Goal: Contribute content: Contribute content

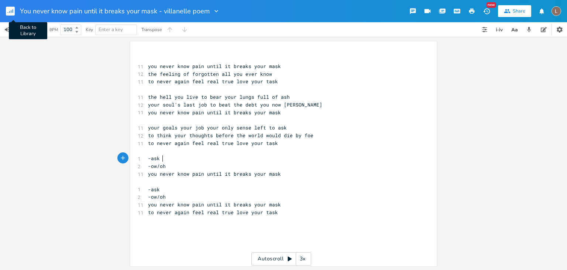
scroll to position [0, 6]
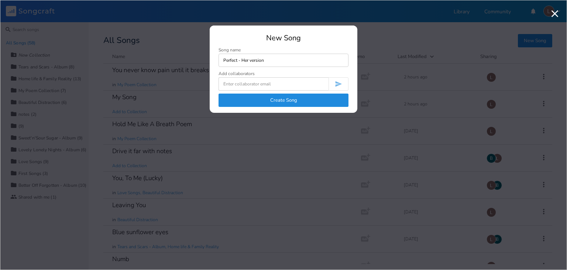
type input "Perfect - Her version"
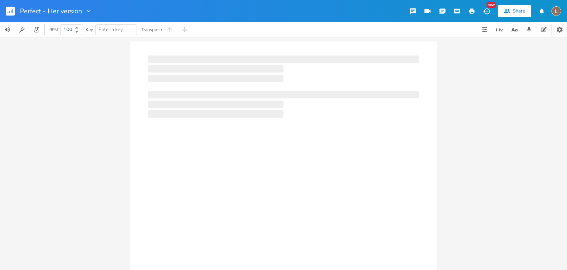
type input "100"
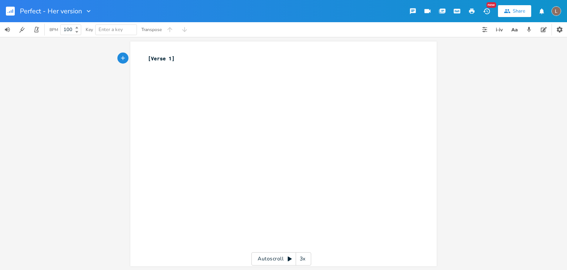
click at [248, 87] on div "xxxxxxxxxx [Verse 1] ​" at bounding box center [289, 160] width 285 height 215
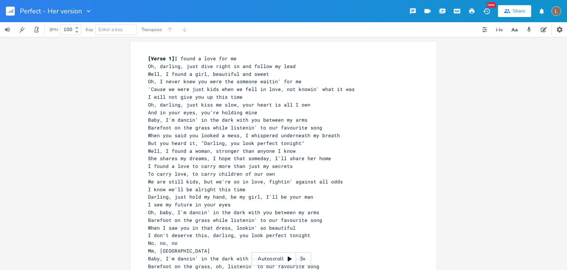
click at [148, 86] on span "'Cause we were just kids when we fell in love, not knowin' what it was" at bounding box center [251, 89] width 207 height 7
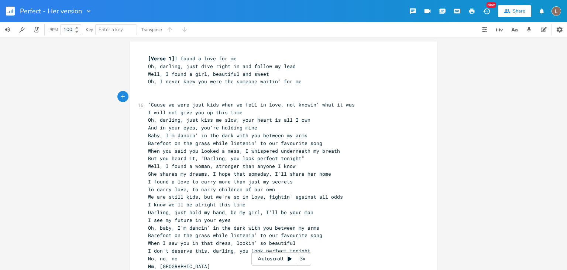
type textarea "[]"
type textarea "Chorus"
click at [279, 103] on span "'Cause we were just kids when we fell in love, not knowin' what it was" at bounding box center [251, 104] width 207 height 7
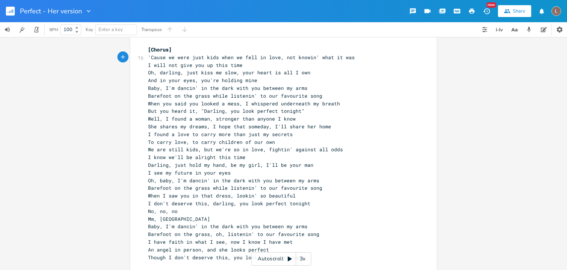
scroll to position [49, 0]
click at [147, 85] on pre "Baby, I'm dancin' in the dark with you between my arms" at bounding box center [280, 87] width 267 height 8
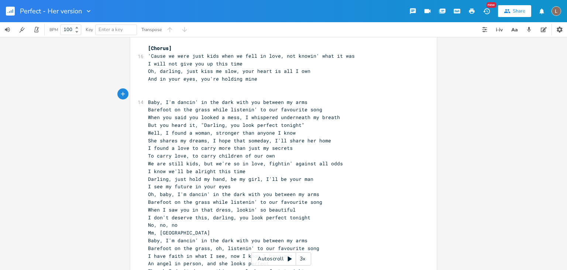
type textarea "[]"
type textarea "Chorus"
click at [148, 47] on span "[Chorus]" at bounding box center [160, 48] width 24 height 7
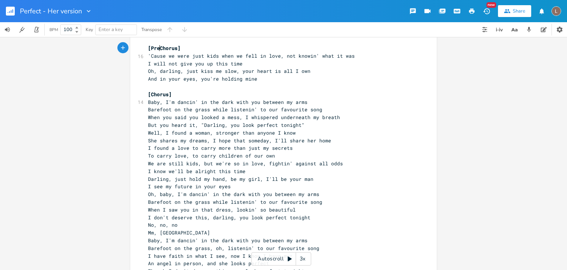
type textarea "Pre"
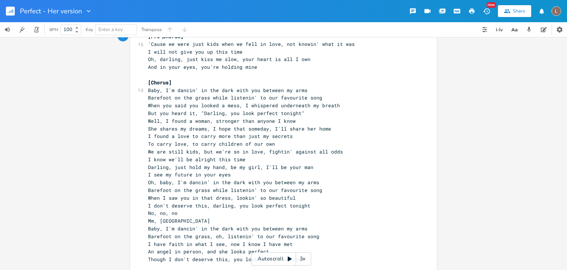
scroll to position [62, 0]
click at [147, 118] on pre "Well, I found a woman, stronger than anyone I know" at bounding box center [280, 120] width 267 height 8
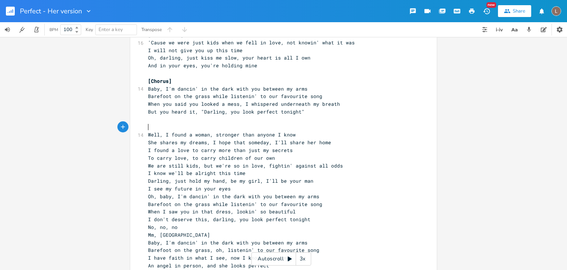
type textarea "[]"
type textarea "Verse 2"
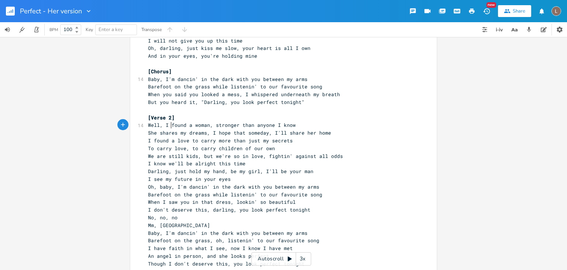
click at [284, 150] on pre "To carry love, to carry children of our own" at bounding box center [280, 148] width 267 height 8
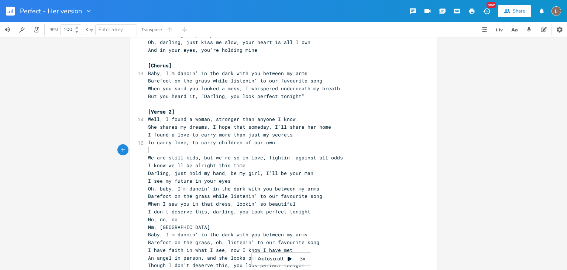
scroll to position [77, 0]
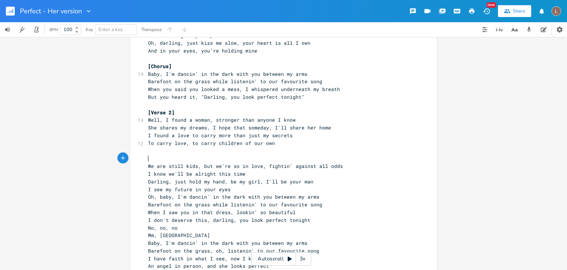
type textarea "{}"
type textarea "[]"
type textarea "Pre ch"
type textarea "Chorus"
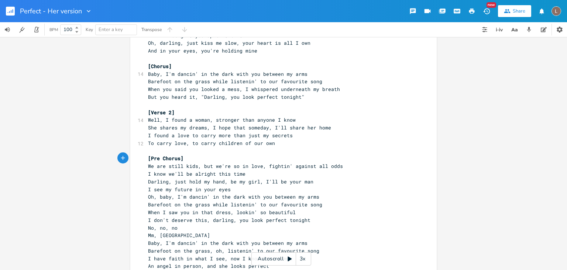
scroll to position [99, 0]
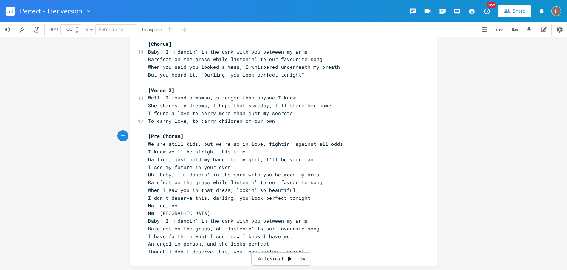
click at [241, 169] on pre "I see my future in your eyes" at bounding box center [280, 167] width 267 height 8
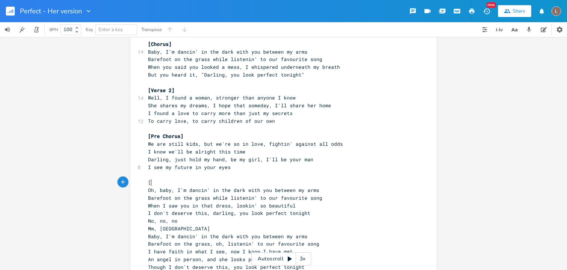
type textarea "[]"
type textarea "Chorus"
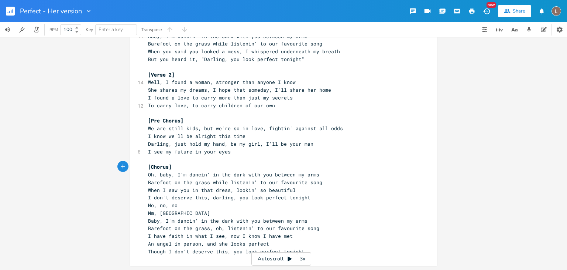
click at [147, 203] on pre "No, no, no" at bounding box center [280, 205] width 267 height 8
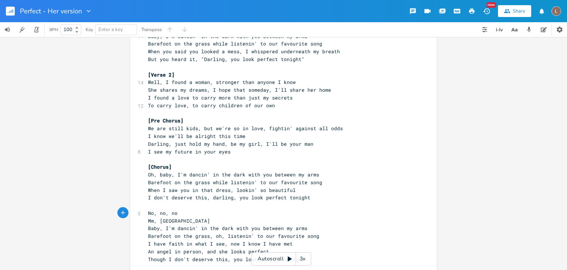
scroll to position [123, 0]
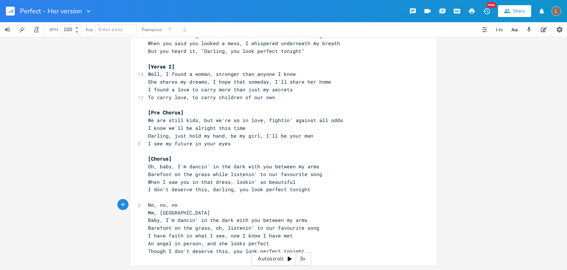
click at [147, 219] on pre "Baby, I'm dancin' in the dark with you between my arms" at bounding box center [280, 220] width 267 height 8
click at [210, 184] on pre "When I saw you in that dress, lookin' so beautiful" at bounding box center [280, 182] width 267 height 8
click at [170, 199] on pre "​" at bounding box center [280, 197] width 267 height 8
click at [147, 250] on pre "Though I don't deserve this, you look perfect tonight" at bounding box center [280, 251] width 267 height 8
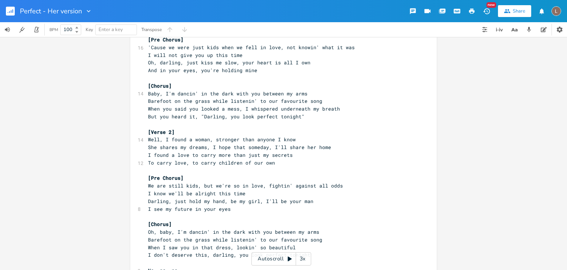
scroll to position [130, 0]
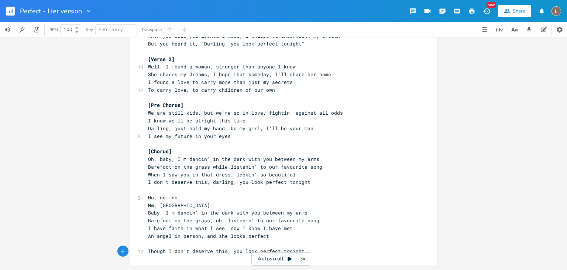
click at [331, 251] on pre "Though I don't deserve this, you look perfect tonight" at bounding box center [280, 251] width 267 height 8
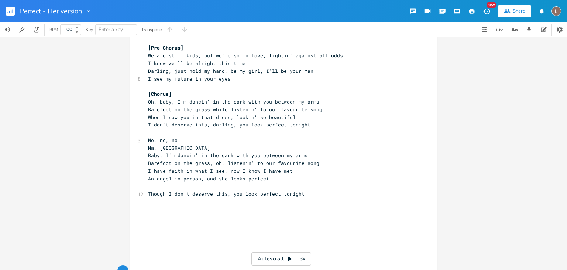
scroll to position [0, 0]
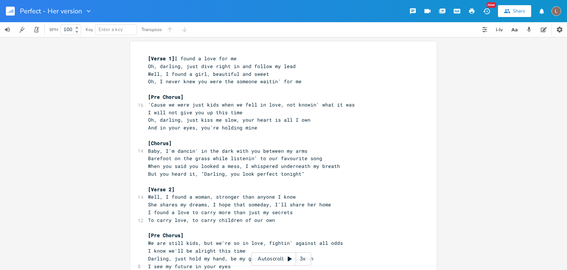
click at [170, 58] on span "[Verse 1] I found a love for me" at bounding box center [192, 58] width 89 height 7
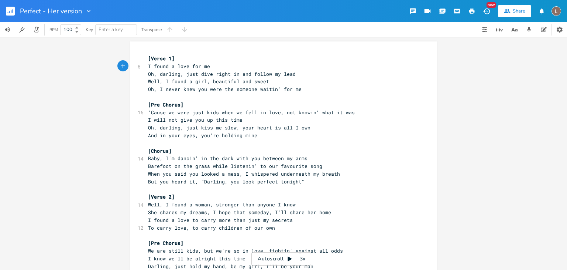
click at [151, 74] on span "Oh, darling, just dive right in and follow my lead" at bounding box center [222, 74] width 148 height 7
type textarea "He said"
type textarea """
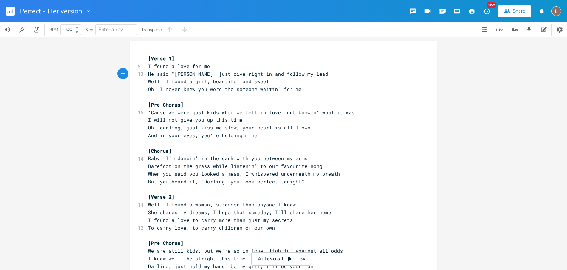
click at [164, 74] on span "He said "[PERSON_NAME], just dive right in and follow my lead" at bounding box center [238, 74] width 180 height 7
type textarea ","
click at [304, 73] on span "He said, "darling, just dive right in and follow my lead" at bounding box center [230, 74] width 165 height 7
type textarea """
click at [201, 82] on span "Well, I found a girl, beautiful and sweet" at bounding box center [208, 81] width 121 height 7
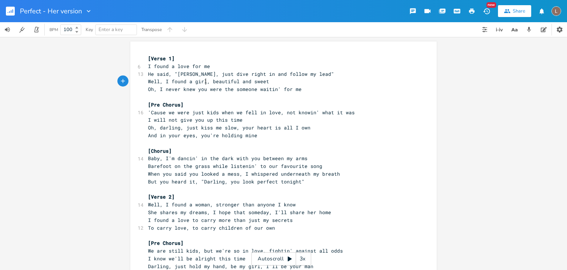
type textarea "="
type textarea "this boy"
click at [274, 81] on pre "Well, I found this boy, beautiful and sweet" at bounding box center [280, 82] width 267 height 8
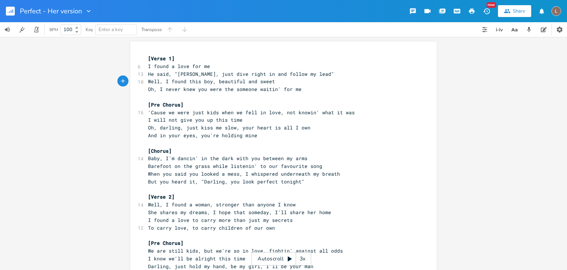
click at [215, 81] on span "Well, I found this boy, beautiful and sweet" at bounding box center [211, 81] width 127 height 7
type textarea "so handsome"
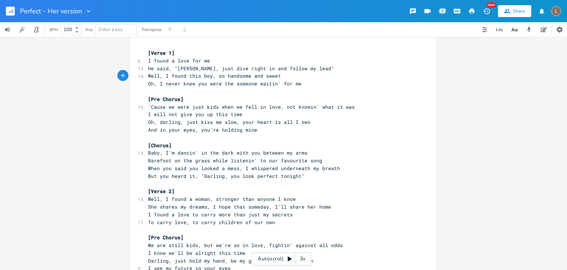
scroll to position [13, 0]
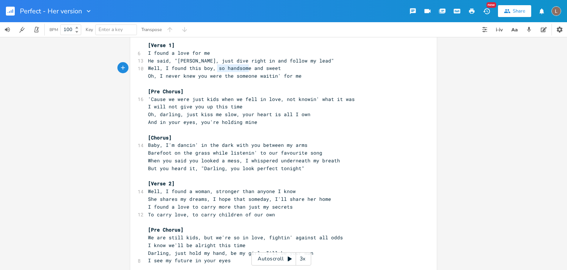
drag, startPoint x: 214, startPoint y: 68, endPoint x: 245, endPoint y: 69, distance: 30.7
click at [245, 69] on span "Well, I found this boy, so handsome and sweet" at bounding box center [214, 68] width 133 height 7
type textarea "handsome k"
type textarea ", kind"
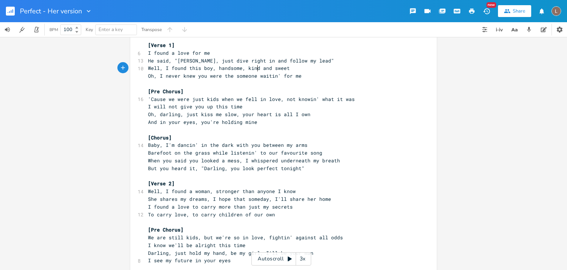
click at [281, 68] on span "Well, I found this boy, handsome, kind and sweet" at bounding box center [219, 68] width 142 height 7
click at [306, 76] on pre "Oh, I never knew you were the someone waitin' for me" at bounding box center [280, 76] width 267 height 8
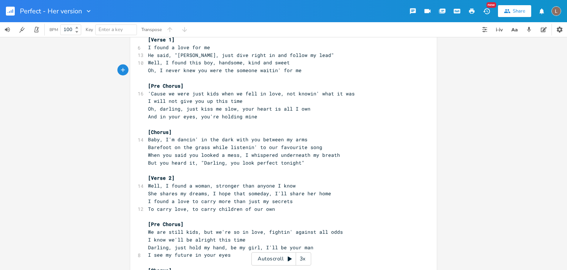
click at [208, 68] on span "Oh, I never knew you were the someone waitin' for me" at bounding box center [225, 70] width 154 height 7
type textarea "were"
click at [198, 70] on span "Oh, I never knew you were the someone waitin' for me" at bounding box center [225, 70] width 154 height 7
drag, startPoint x: 192, startPoint y: 71, endPoint x: 226, endPoint y: 71, distance: 34.4
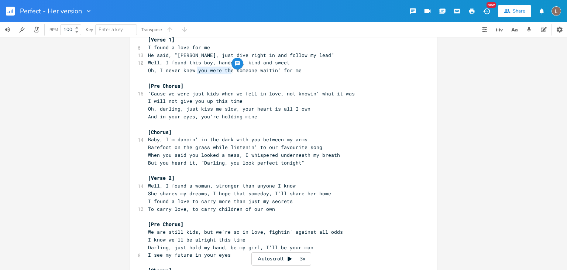
click at [226, 71] on span "Oh, I never knew you were the someone waitin' for me" at bounding box center [225, 70] width 154 height 7
type textarea "there was"
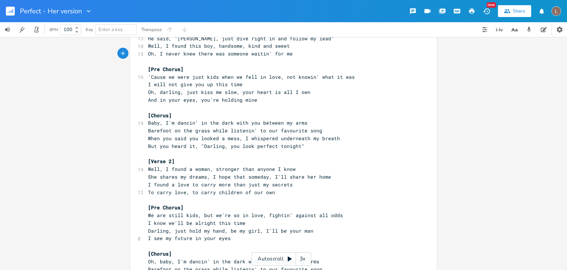
scroll to position [34, 0]
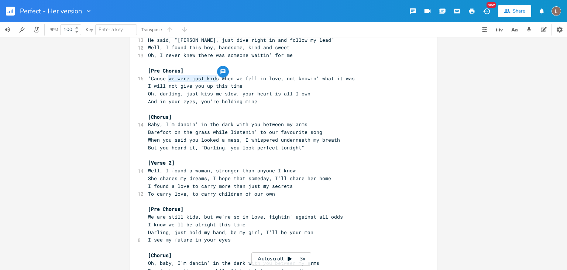
drag, startPoint x: 164, startPoint y: 78, endPoint x: 213, endPoint y: 78, distance: 49.1
click at [213, 78] on span "'Cause we were just kids when we fell in love, not knowin' what it was" at bounding box center [251, 78] width 207 height 7
type textarea "I a"
type textarea "was just a kid"
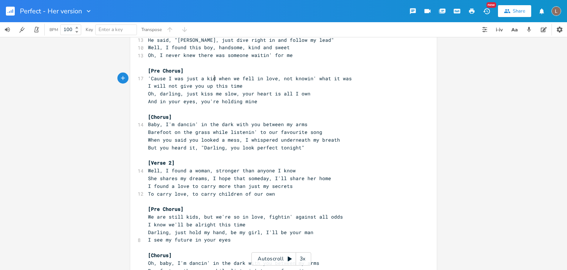
click at [230, 79] on span "'Cause I was just a kid when we fell in love, not knowin' what it was" at bounding box center [250, 78] width 204 height 7
type textarea "I"
click at [266, 86] on pre "I will not give you up this time" at bounding box center [280, 86] width 267 height 8
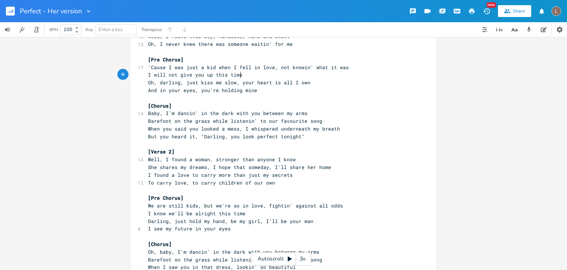
scroll to position [48, 0]
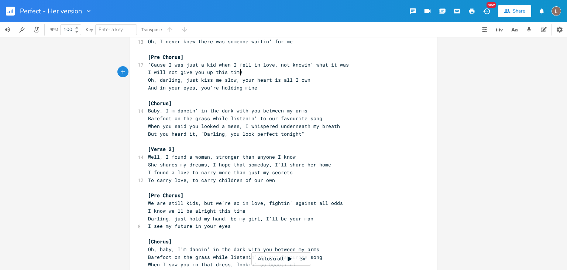
click at [147, 71] on pre "I will not give you up this time" at bounding box center [280, 72] width 267 height 8
type textarea "he said, ""
click at [274, 73] on pre "he said, "I will not give you up this time" at bounding box center [280, 72] width 267 height 8
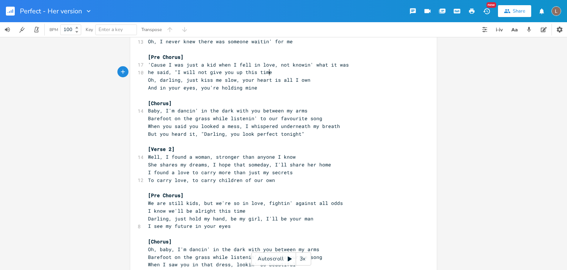
type textarea """
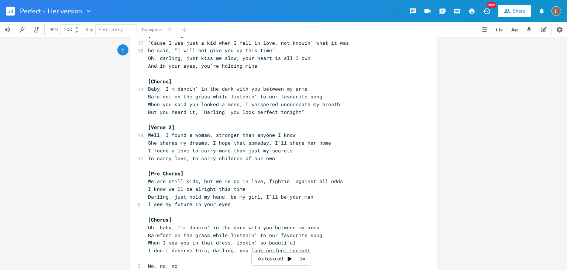
scroll to position [71, 0]
click at [166, 57] on span "Oh, darling, just kiss me slow, your heart is all I own" at bounding box center [229, 56] width 163 height 7
type textarea "darling"
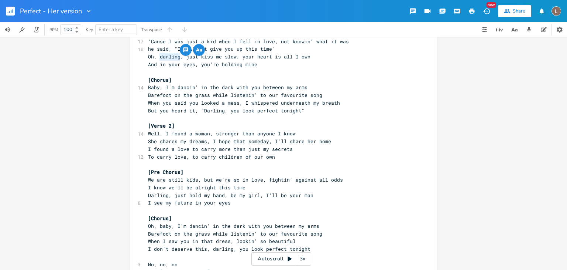
click at [236, 71] on pre "​" at bounding box center [280, 72] width 267 height 8
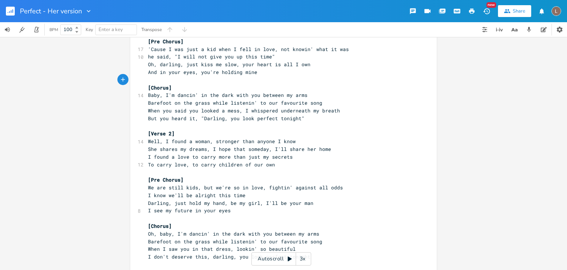
scroll to position [51, 0]
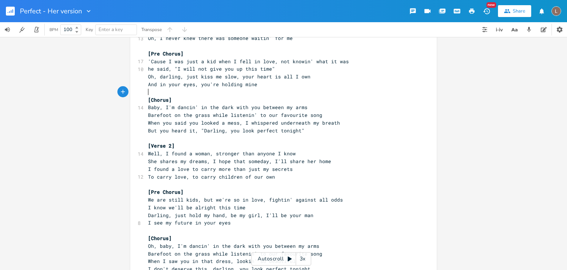
click at [242, 76] on span "Oh, darling, just kiss me slow, your heart is all I own" at bounding box center [229, 76] width 163 height 7
type textarea "my"
drag, startPoint x: 143, startPoint y: 74, endPoint x: 179, endPoint y: 78, distance: 36.1
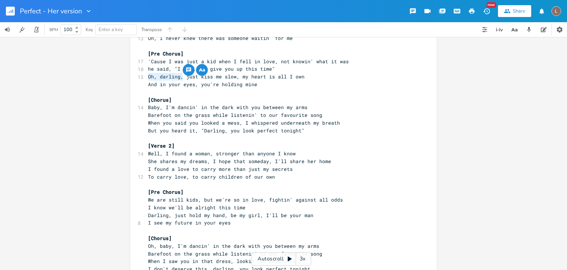
click at [179, 78] on pre "Oh, darling, just kiss me slow, my heart is all I own" at bounding box center [280, 77] width 267 height 8
type textarea "Heart racing,"
type textarea ""please"
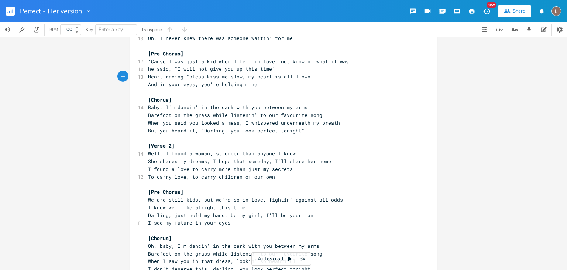
scroll to position [0, 16]
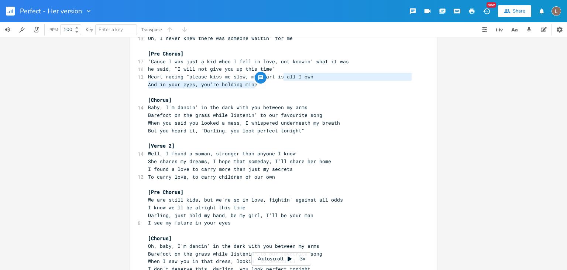
drag, startPoint x: 279, startPoint y: 76, endPoint x: 305, endPoint y: 78, distance: 25.6
click at [305, 78] on pre "Heart racing "please kiss me slow, my heart is all I own" at bounding box center [280, 77] width 267 height 8
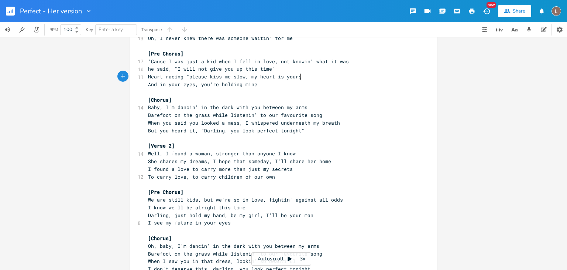
scroll to position [0, 13]
type textarea "yours now on"
click at [175, 85] on span "And in your eyes, you're holding mine" at bounding box center [202, 84] width 109 height 7
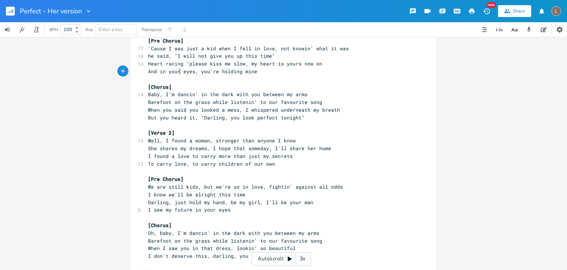
scroll to position [64, 0]
click at [184, 72] on span "And in your eyes, you're holding mine" at bounding box center [202, 71] width 109 height 7
type textarea "smile"
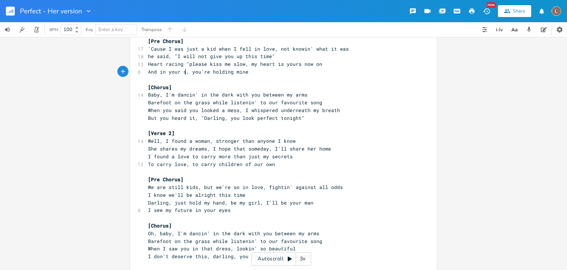
type textarea "eyes"
click at [203, 73] on span "And in your eyes, you're holding mine" at bounding box center [202, 71] width 109 height 7
drag, startPoint x: 195, startPoint y: 72, endPoint x: 251, endPoint y: 72, distance: 55.4
click at [251, 72] on pre "And in your eyes, you're holding mine" at bounding box center [280, 72] width 267 height 8
type textarea "i see my life"
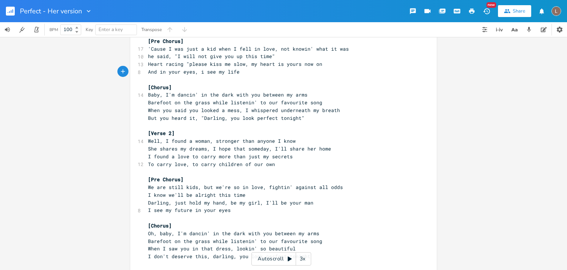
scroll to position [92, 0]
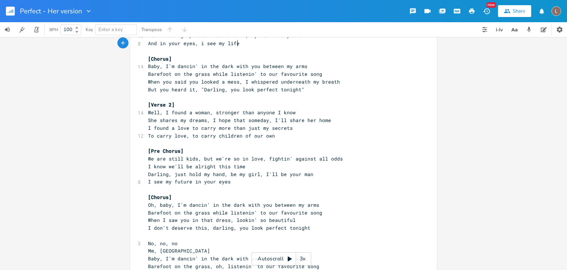
click at [292, 106] on pre "[Verse 2]" at bounding box center [280, 105] width 267 height 8
click at [250, 104] on pre "[Verse 2]" at bounding box center [280, 105] width 267 height 8
click at [148, 66] on span "Baby, I'm dancin' in the dark with you between my arms" at bounding box center [228, 66] width 160 height 7
click at [150, 65] on span "Baby, I'm dancin' in the dark with you between my arms" at bounding box center [228, 66] width 160 height 7
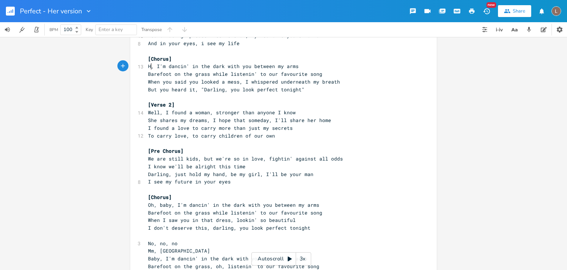
type textarea "Hel"
type textarea "--"
click at [242, 66] on span "--, I'm dancin' in the dark with you between my arms" at bounding box center [225, 66] width 154 height 7
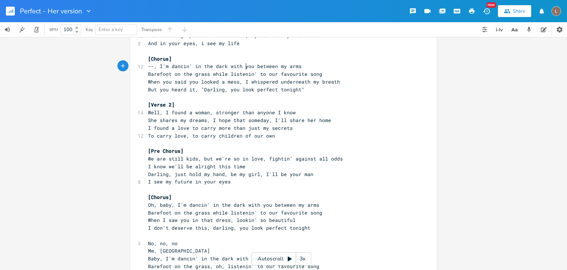
click at [242, 66] on span "--, I'm dancin' in the dark with you between my arms" at bounding box center [225, 66] width 154 height 7
type textarea "here"
click at [281, 64] on span "--, I'm dancin' in the dark with here between my arms" at bounding box center [226, 66] width 157 height 7
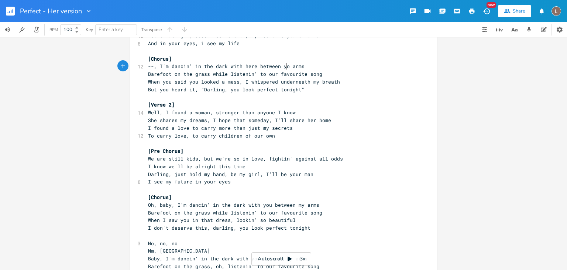
type textarea "your"
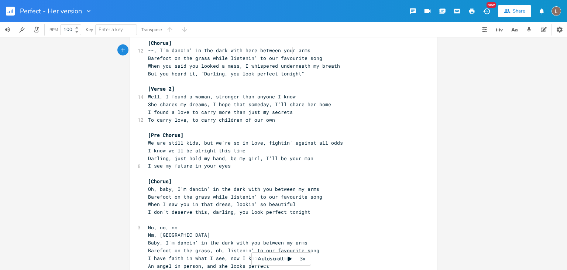
scroll to position [109, 0]
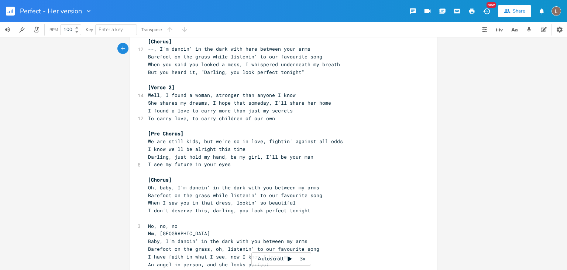
click at [164, 64] on span "When you said you looked a mess, I whispered underneath my breath" at bounding box center [244, 64] width 192 height 7
type textarea "I"
click at [182, 64] on span "When I said you looked a mess, I whispered underneath my breath" at bounding box center [241, 64] width 186 height 7
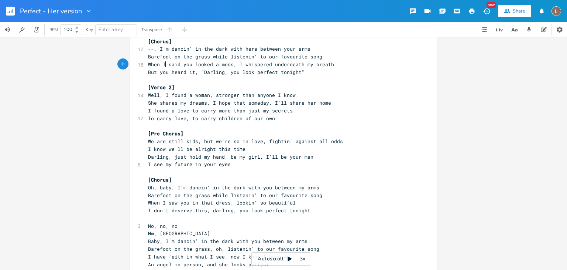
click at [182, 64] on span "When I said you looked a mess, I whispered underneath my breath" at bounding box center [241, 64] width 186 height 7
type textarea "I"
click at [191, 66] on span "When I said I looked a mess, I whispered underneath my breath" at bounding box center [238, 64] width 180 height 7
type textarea "s"
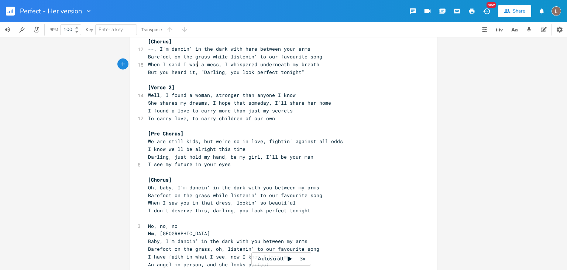
type textarea "was"
